Goal: Task Accomplishment & Management: Manage account settings

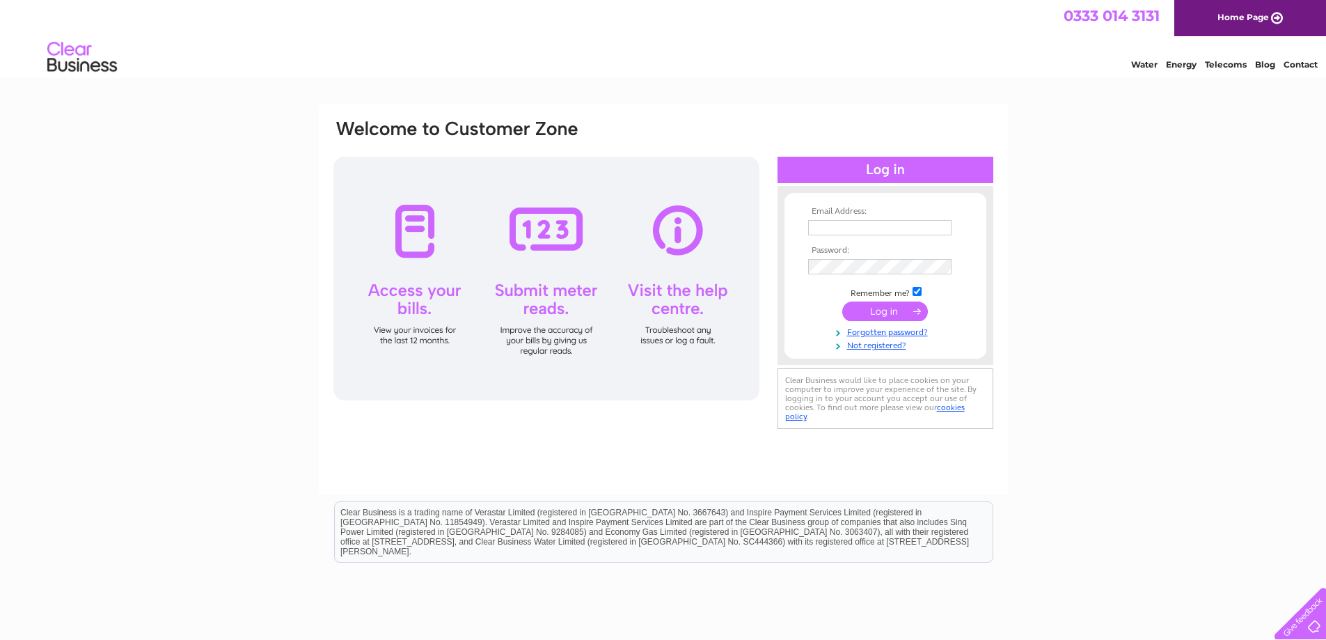
click at [882, 224] on input "text" at bounding box center [879, 227] width 143 height 15
type input "[EMAIL_ADDRESS][DOMAIN_NAME]"
click at [917, 288] on input "checkbox" at bounding box center [917, 292] width 9 height 9
checkbox input "false"
click at [913, 308] on input "submit" at bounding box center [885, 310] width 86 height 19
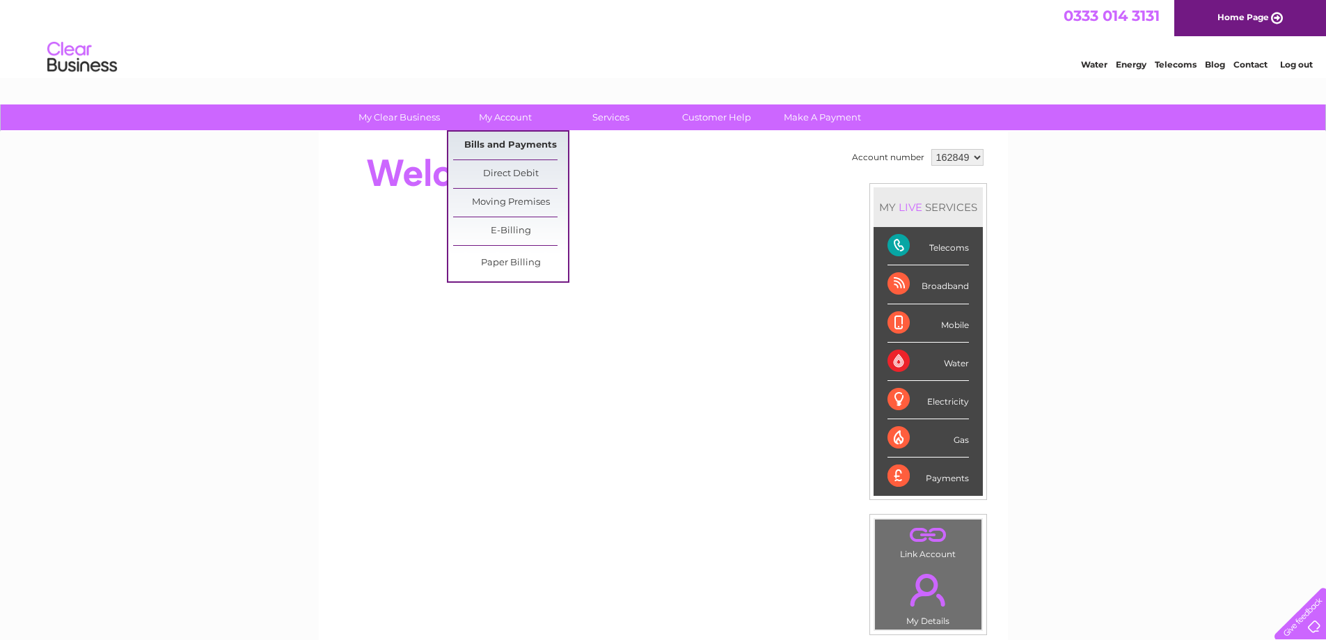
click at [514, 141] on link "Bills and Payments" at bounding box center [510, 146] width 115 height 28
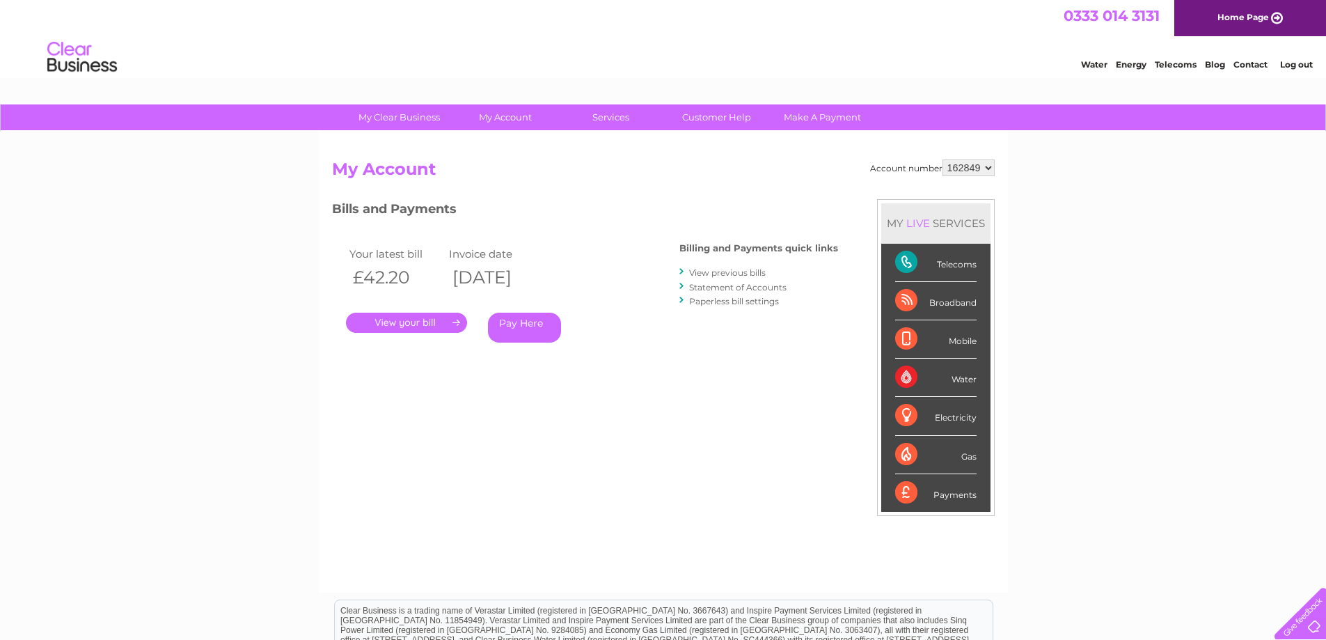
click at [416, 322] on link "." at bounding box center [406, 323] width 121 height 20
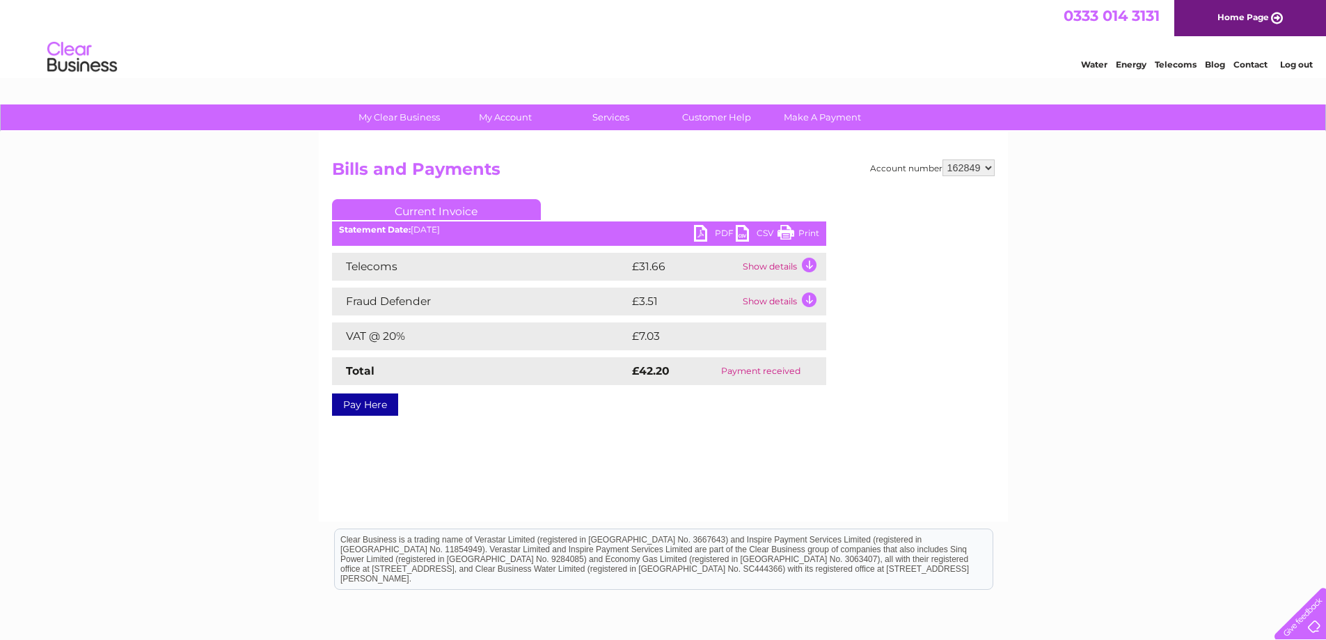
click at [716, 230] on link "PDF" at bounding box center [715, 235] width 42 height 20
